Goal: Check status: Check status

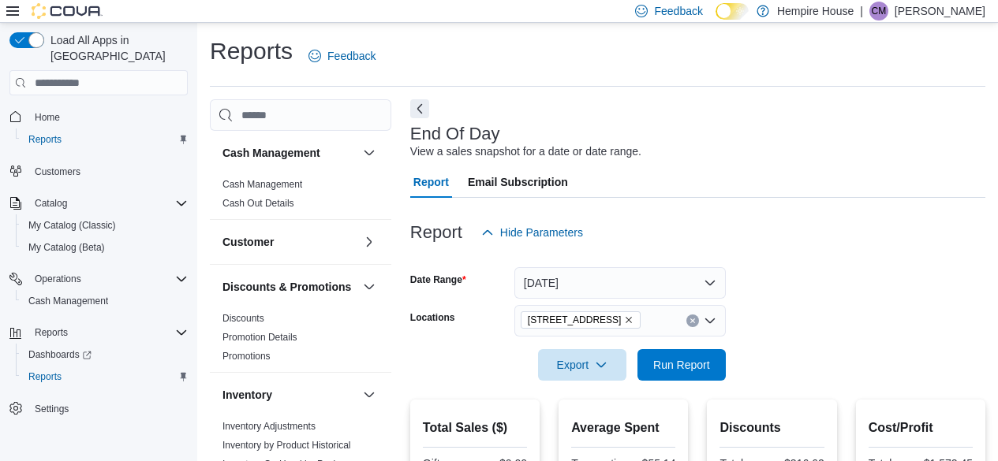
scroll to position [503, 0]
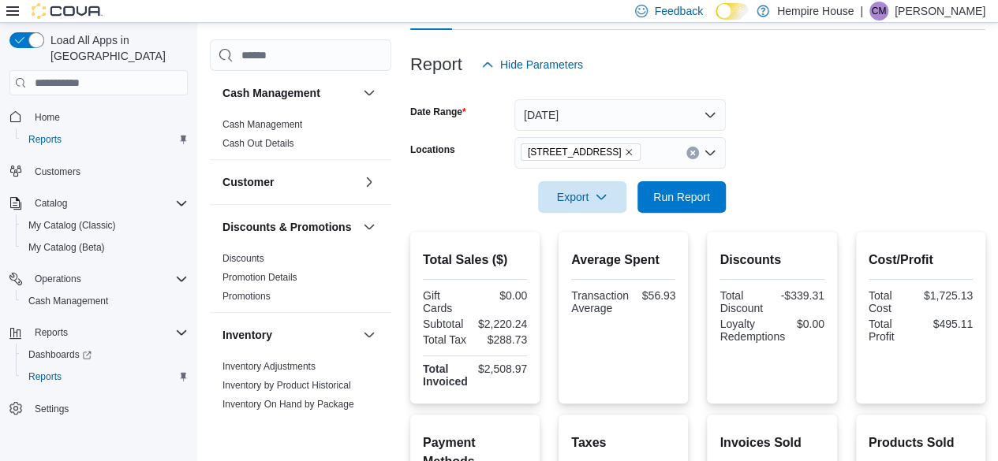
scroll to position [503, 0]
